Goal: Task Accomplishment & Management: Use online tool/utility

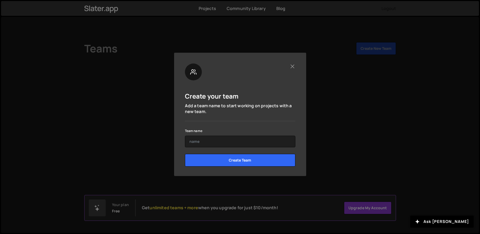
click at [236, 153] on form "Team name Create Team" at bounding box center [240, 149] width 110 height 43
click at [234, 146] on input "text" at bounding box center [240, 142] width 110 height 12
type input "Suits and Sandals"
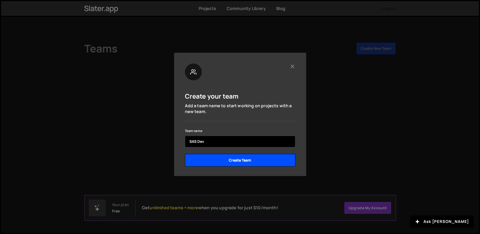
type input "SAS Dev"
click at [241, 159] on input "Create Team" at bounding box center [240, 160] width 110 height 13
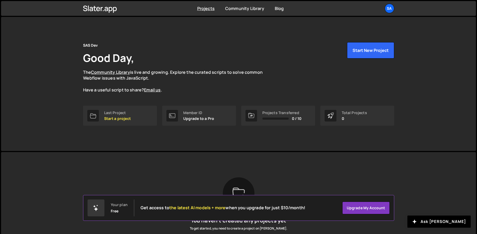
click at [124, 136] on div "SAS Dev Good Day, The Community Library is live and growing. Explore the curate…" at bounding box center [238, 84] width 327 height 134
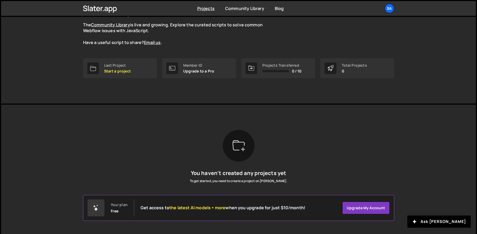
scroll to position [49, 0]
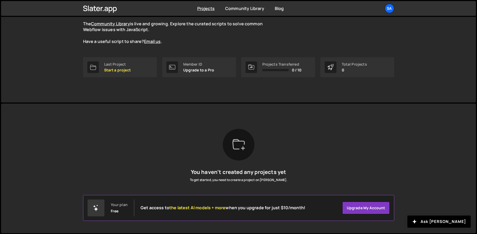
click at [335, 151] on div "You haven’t created any projects yet To get started, you need to create a proje…" at bounding box center [238, 168] width 311 height 79
click at [97, 63] on div at bounding box center [93, 68] width 12 height 12
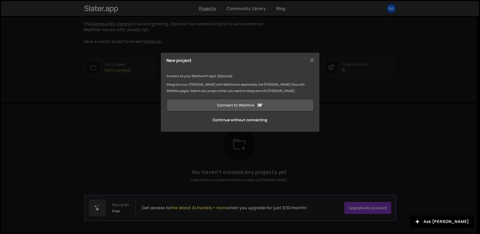
click at [248, 104] on link "Connect to Webflow" at bounding box center [239, 105] width 147 height 13
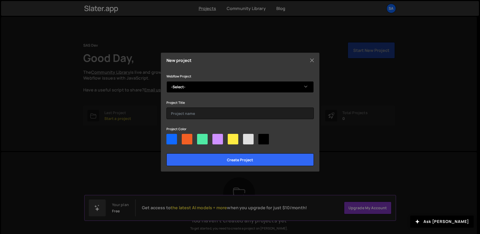
click at [193, 86] on select "-Select- Cast Connex" at bounding box center [239, 87] width 147 height 12
select select "647f40d0ace38f44135d4c48"
click at [166, 81] on select "-Select- Cast Connex" at bounding box center [239, 87] width 147 height 12
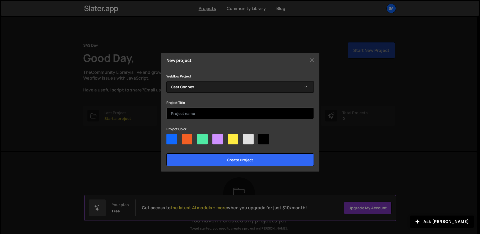
click at [185, 112] on input "text" at bounding box center [239, 114] width 147 height 12
type input "CCX"
click at [188, 136] on div at bounding box center [187, 139] width 11 height 11
click at [185, 136] on input"] "radio" at bounding box center [183, 135] width 3 height 3
radio input"] "true"
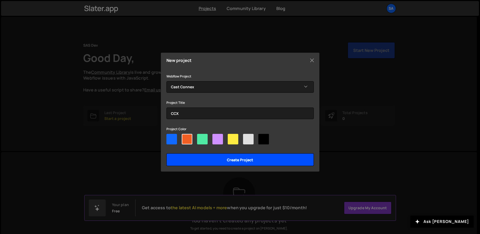
click at [204, 160] on input "Create project" at bounding box center [239, 160] width 147 height 13
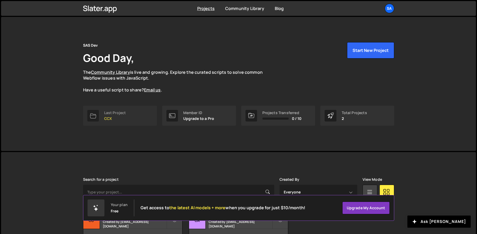
click at [119, 113] on div "Last Project" at bounding box center [115, 113] width 22 height 4
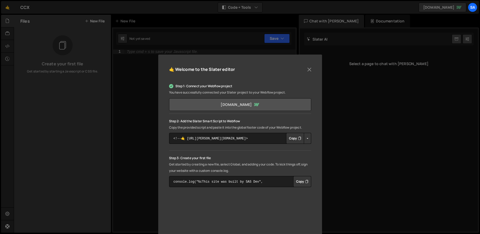
scroll to position [4, 0]
click at [261, 95] on p "You have successfully connected your Slater project to your Webflow project." at bounding box center [240, 93] width 142 height 6
click at [259, 124] on p "Step 2: Add the Slater Smart Script to Webflow" at bounding box center [240, 122] width 142 height 6
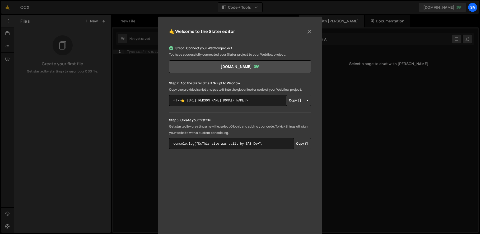
scroll to position [32, 0]
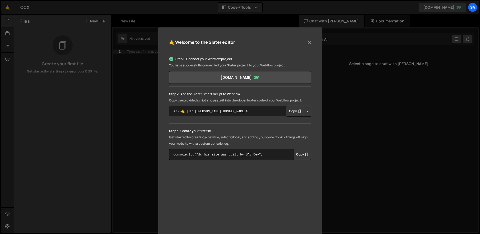
click at [272, 112] on textarea "<!--🤙 [URL][PERSON_NAME][DOMAIN_NAME]> <script>document.addEventListener("DOMCo…" at bounding box center [240, 111] width 142 height 11
click at [227, 128] on p "Step 3: Create your first file" at bounding box center [240, 131] width 142 height 6
